Goal: Information Seeking & Learning: Learn about a topic

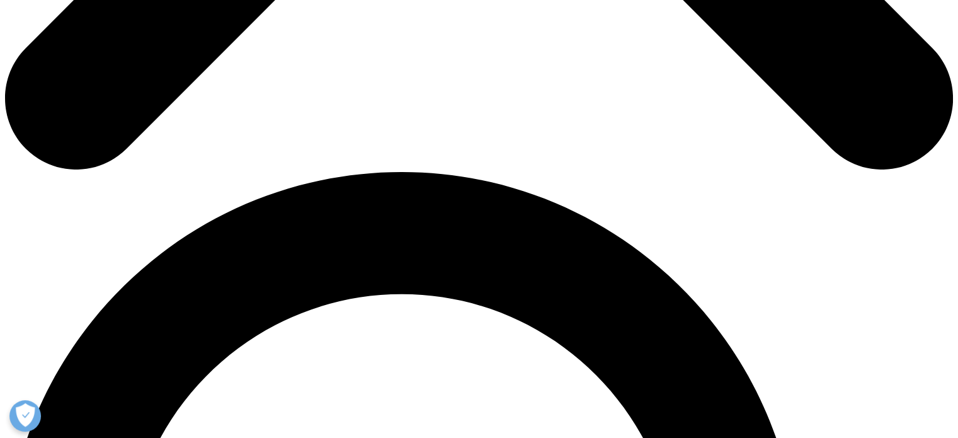
scroll to position [819, 0]
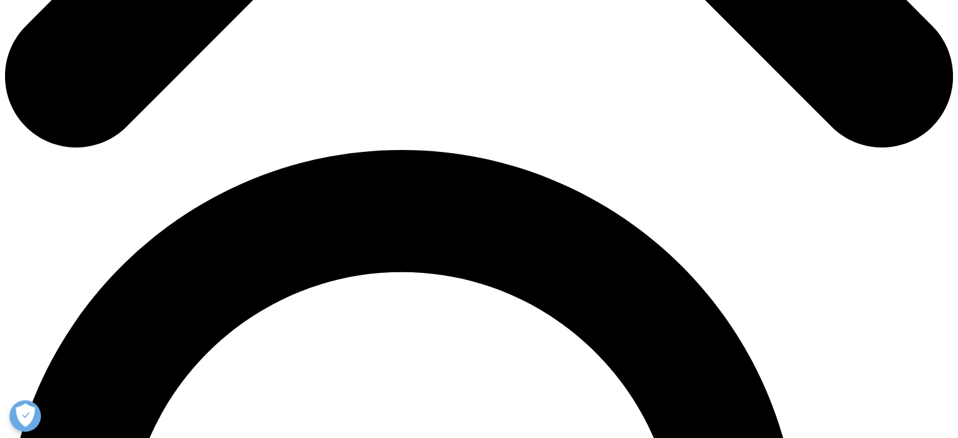
drag, startPoint x: 249, startPoint y: 307, endPoint x: 458, endPoint y: 326, distance: 209.3
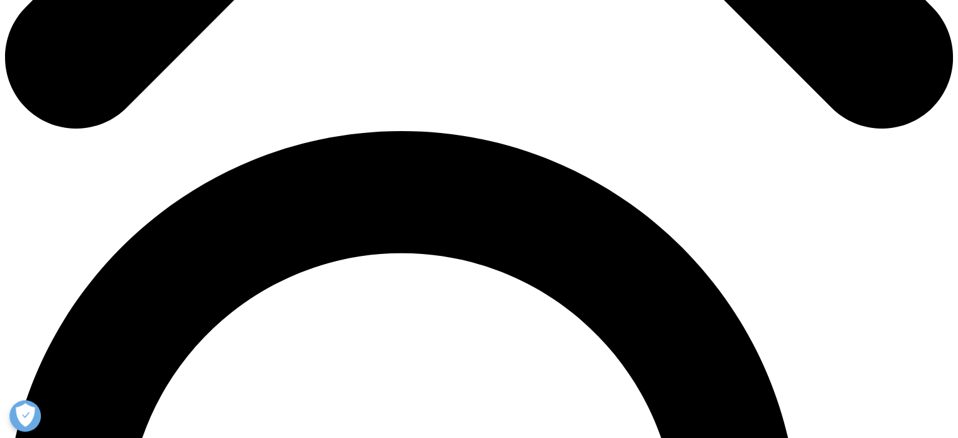
scroll to position [693, 0]
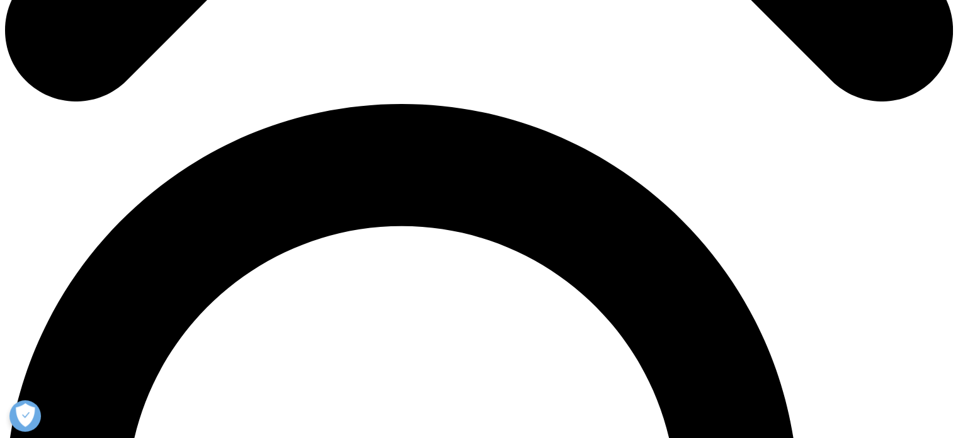
scroll to position [881, 0]
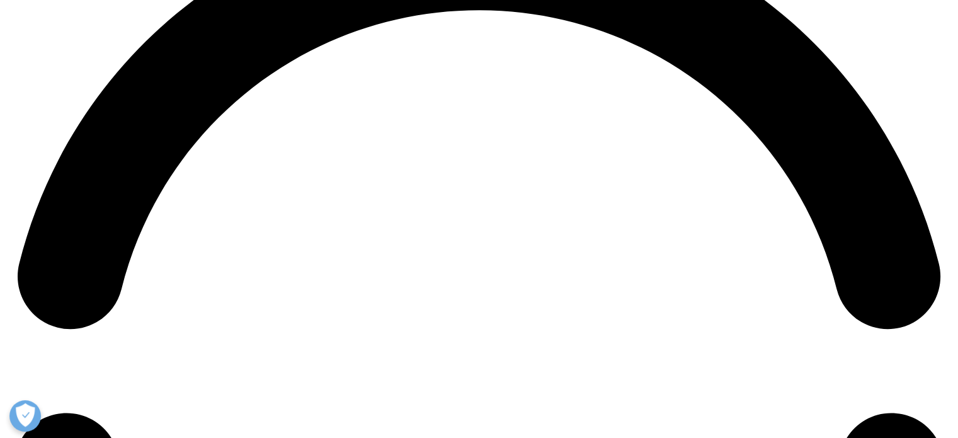
scroll to position [1889, 0]
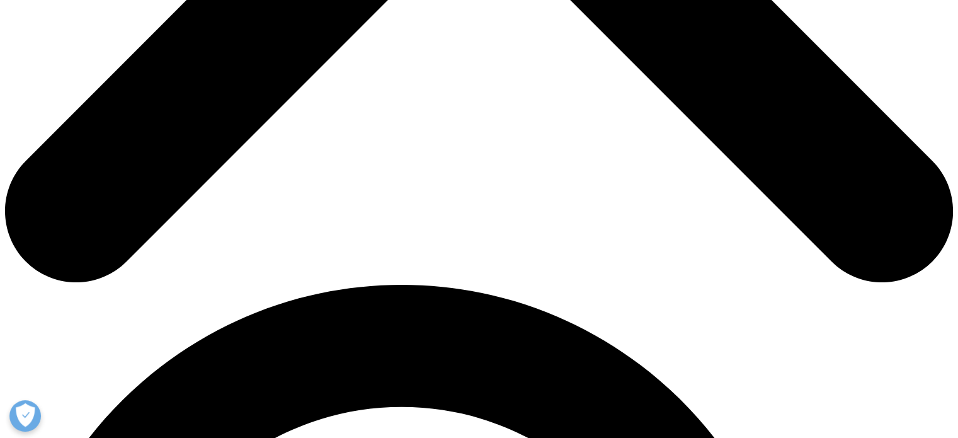
scroll to position [630, 0]
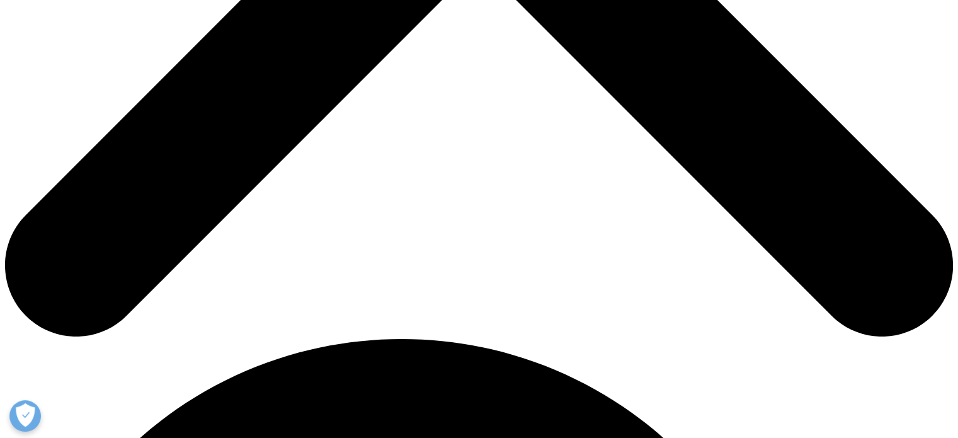
drag, startPoint x: 324, startPoint y: 110, endPoint x: 766, endPoint y: 195, distance: 450.1
drag, startPoint x: 225, startPoint y: 100, endPoint x: 368, endPoint y: 205, distance: 176.6
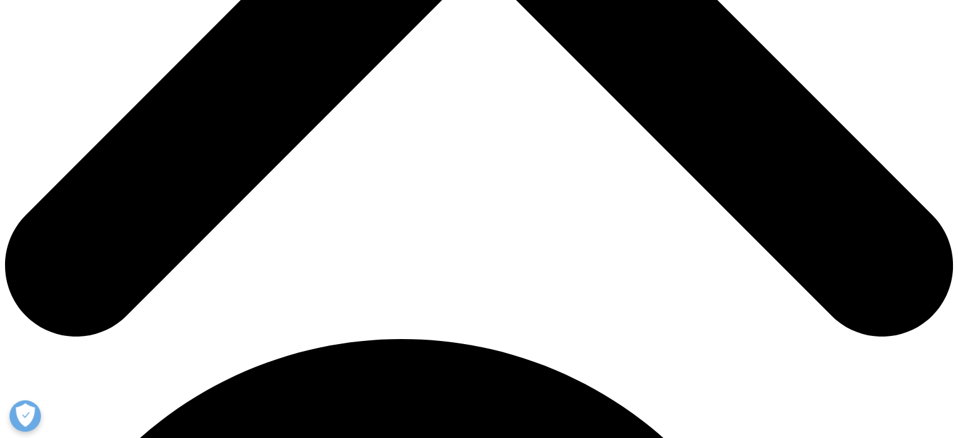
copy div "The outlook for immunology for the next five years, however, is a very differen…"
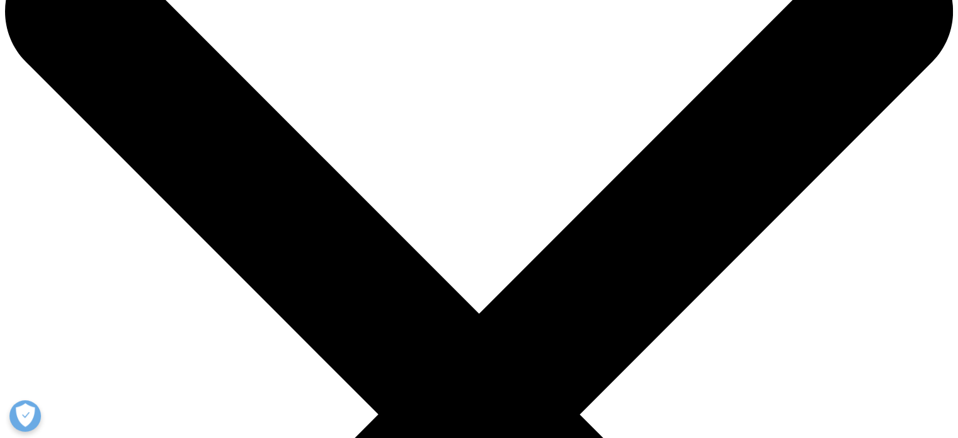
scroll to position [63, 0]
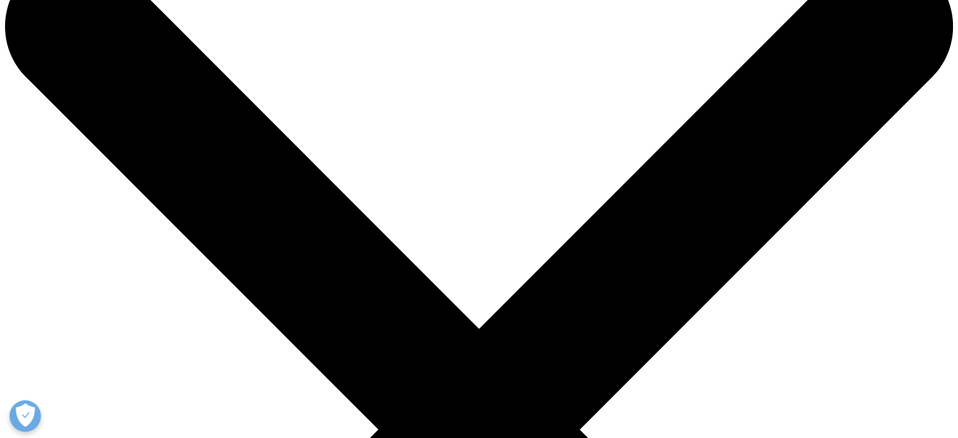
drag, startPoint x: 176, startPoint y: 312, endPoint x: 112, endPoint y: 98, distance: 224.1
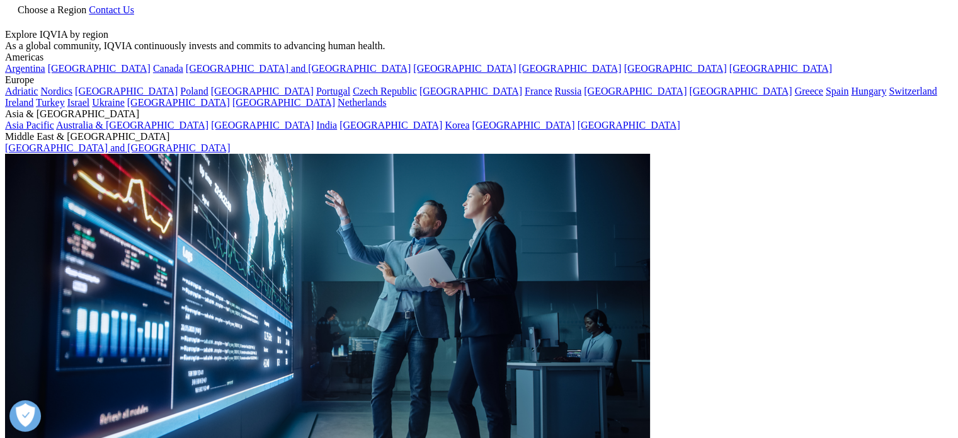
drag, startPoint x: 123, startPoint y: 111, endPoint x: 563, endPoint y: 229, distance: 455.4
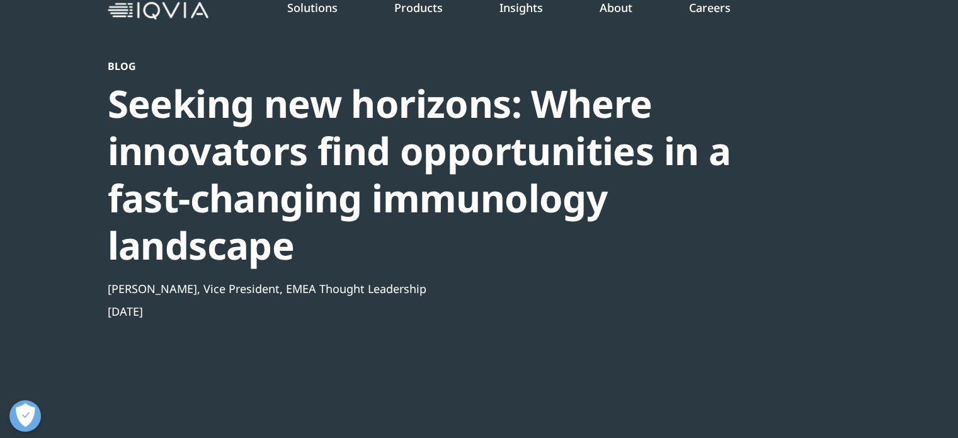
click at [563, 229] on div "Seeking new horizons: Where innovators find opportunities in a fast-changing im…" at bounding box center [445, 174] width 675 height 189
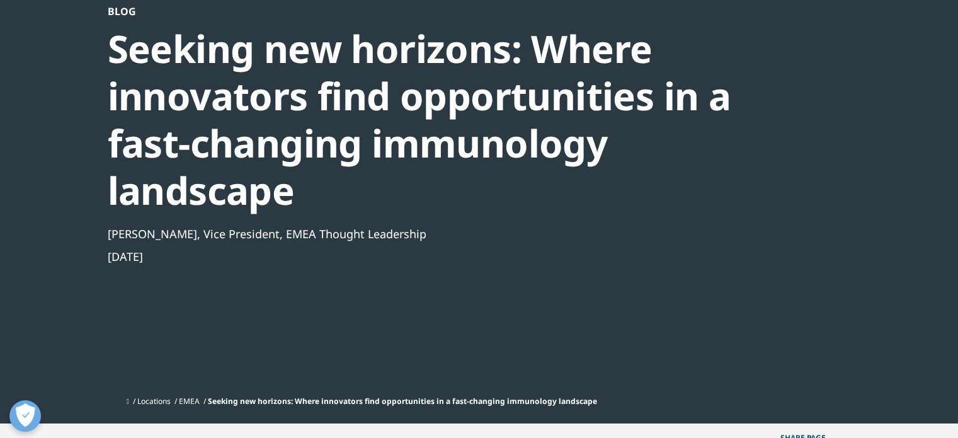
scroll to position [87, 0]
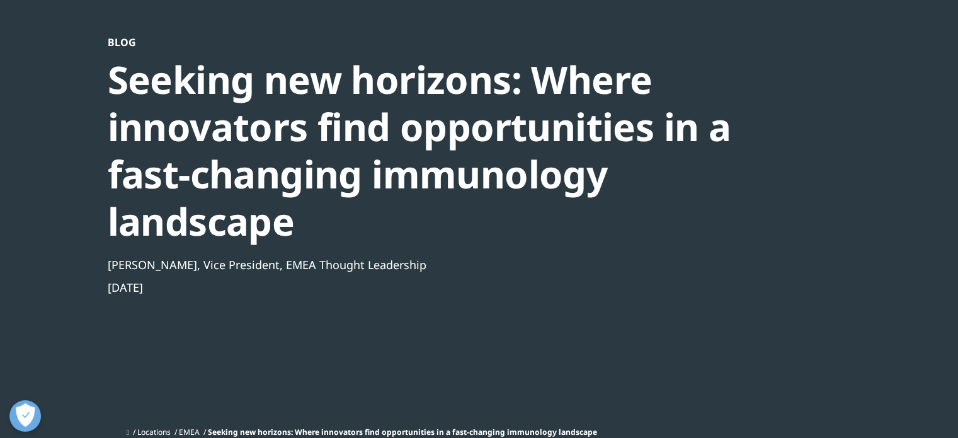
click at [221, 289] on div "Mar 28, 2024" at bounding box center [445, 287] width 675 height 15
drag, startPoint x: 184, startPoint y: 289, endPoint x: 113, endPoint y: 82, distance: 218.4
click at [113, 82] on div "Blog Seeking new horizons: Where innovators find opportunities in a fast-changi…" at bounding box center [445, 228] width 675 height 385
copy div "Seeking new horizons: Where innovators find opportunities in a fast-changing im…"
